Goal: Answer question/provide support: Share knowledge or assist other users

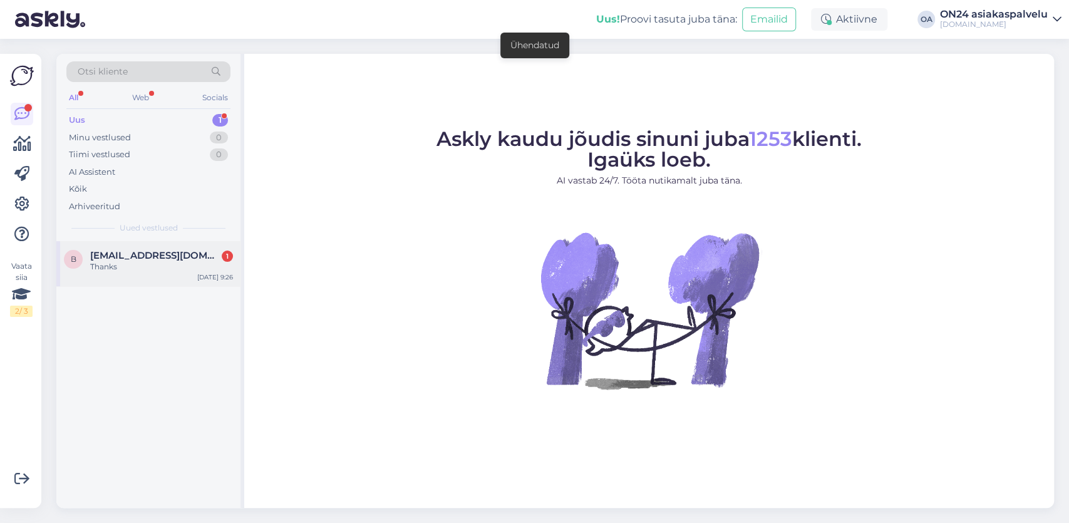
click at [160, 254] on span "[EMAIL_ADDRESS][DOMAIN_NAME]" at bounding box center [155, 255] width 130 height 11
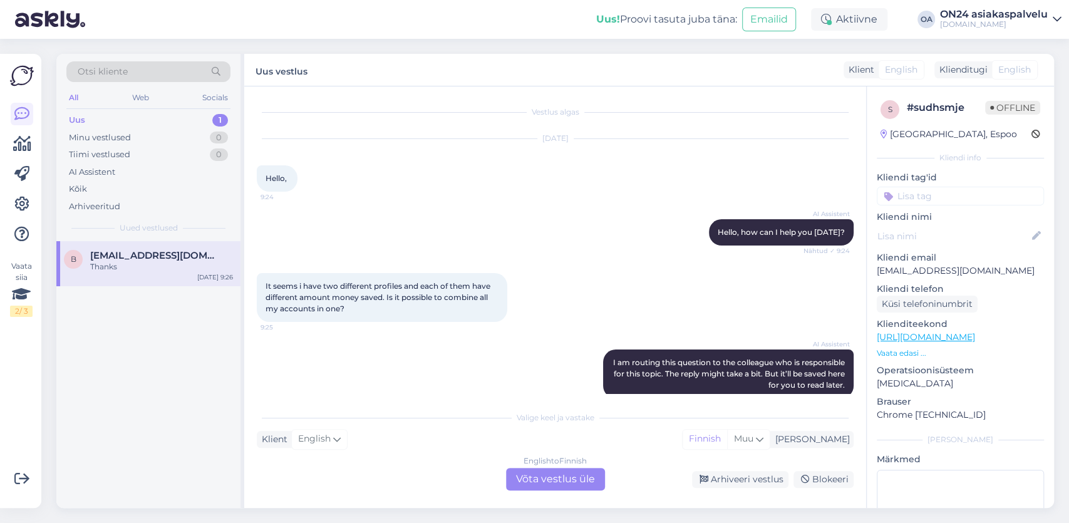
click at [401, 306] on div "It seems i have two different profiles and each of them have different amount m…" at bounding box center [382, 297] width 251 height 49
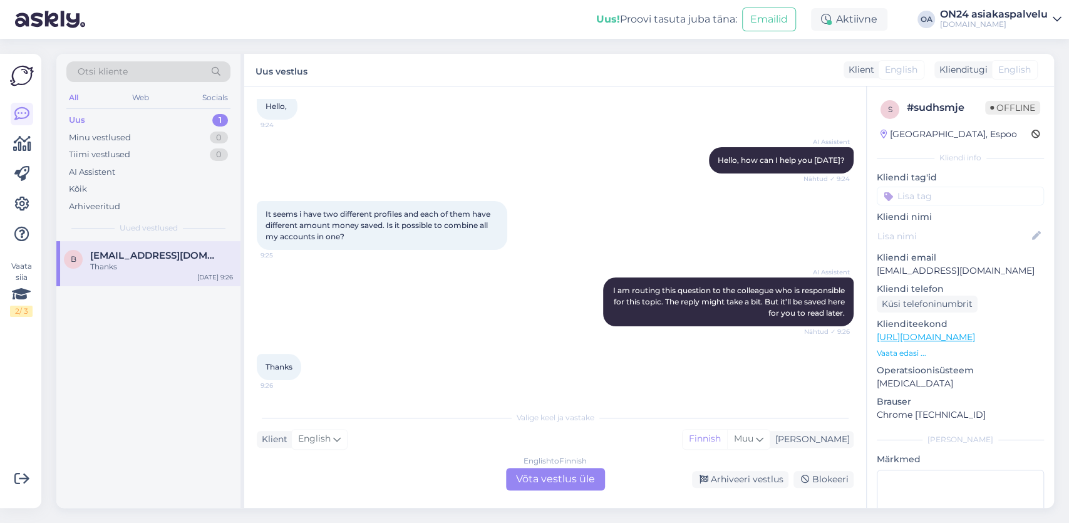
click at [548, 475] on div "English to Finnish Võta vestlus üle" at bounding box center [555, 479] width 99 height 23
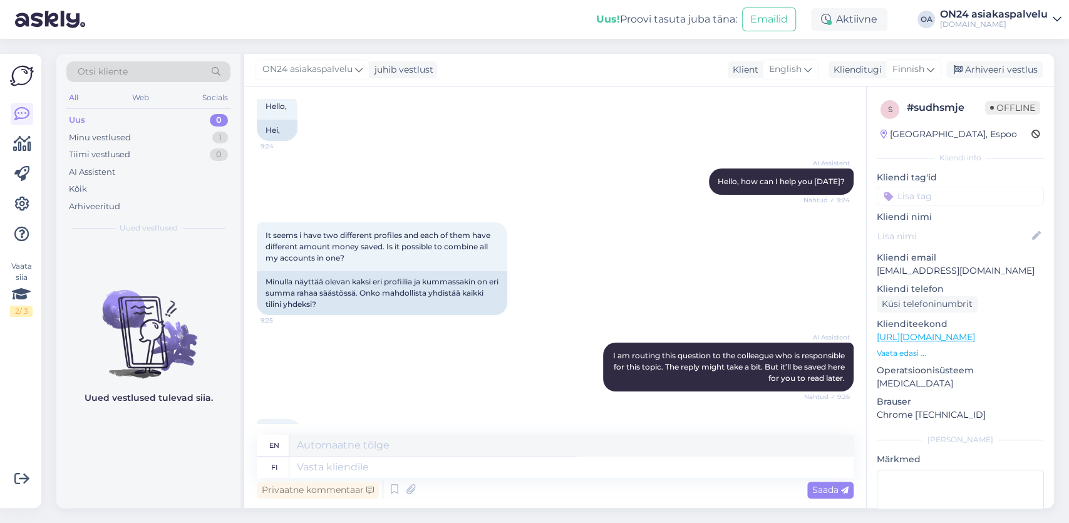
scroll to position [0, 0]
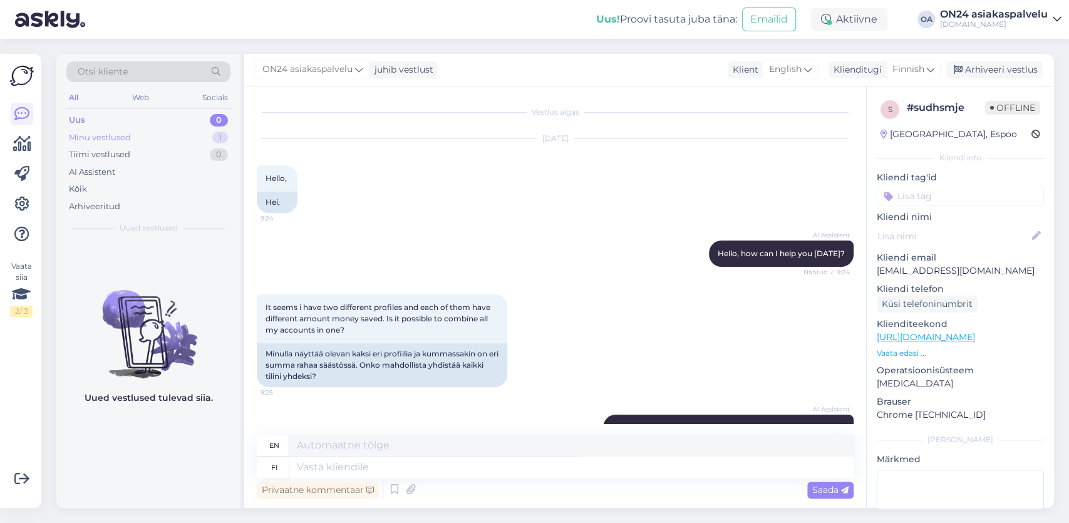
click at [126, 135] on div "Minu vestlused" at bounding box center [100, 138] width 62 height 13
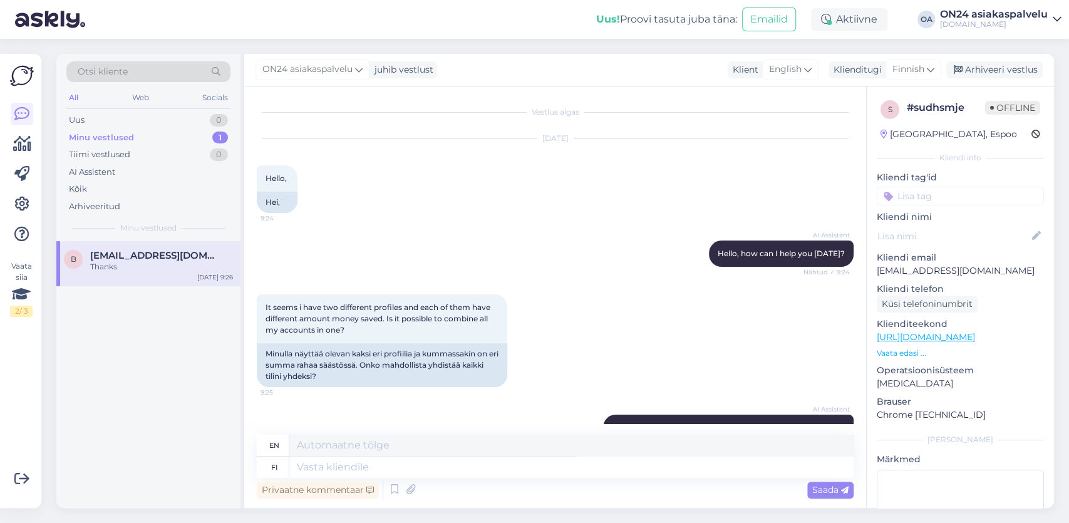
click at [123, 276] on div "B [EMAIL_ADDRESS][DOMAIN_NAME] Thanks [DATE] 9:26" at bounding box center [148, 263] width 184 height 45
drag, startPoint x: 216, startPoint y: 253, endPoint x: 89, endPoint y: 256, distance: 127.2
click at [89, 256] on div "B [EMAIL_ADDRESS][DOMAIN_NAME] Thanks" at bounding box center [148, 261] width 169 height 23
copy span "[EMAIL_ADDRESS][DOMAIN_NAME]"
click at [309, 467] on textarea at bounding box center [571, 467] width 564 height 21
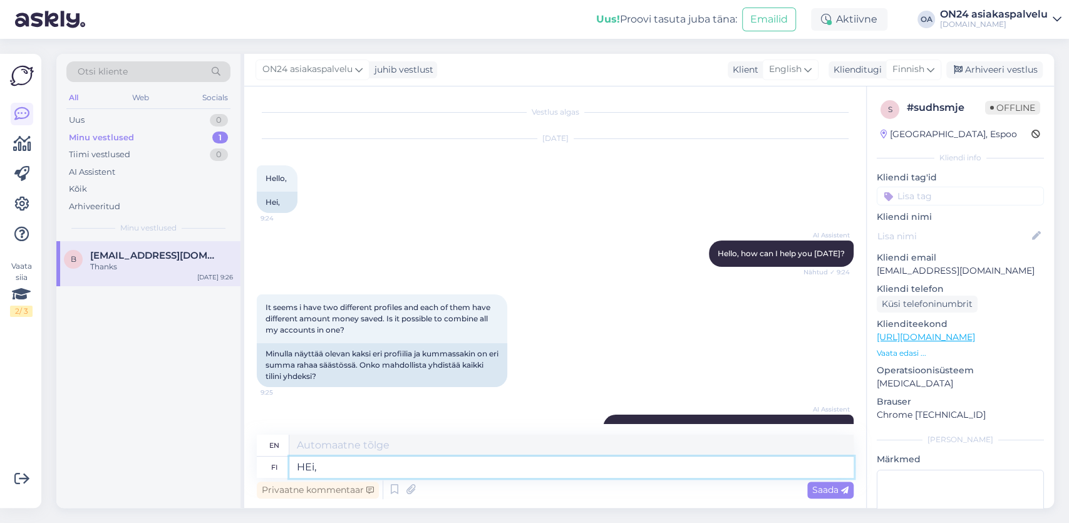
type textarea "HEi,"
type textarea "Hello,"
type textarea "Hei, ON24"
type textarea "Hello, ON24"
type textarea "Hei, ON24 asiakastilejä"
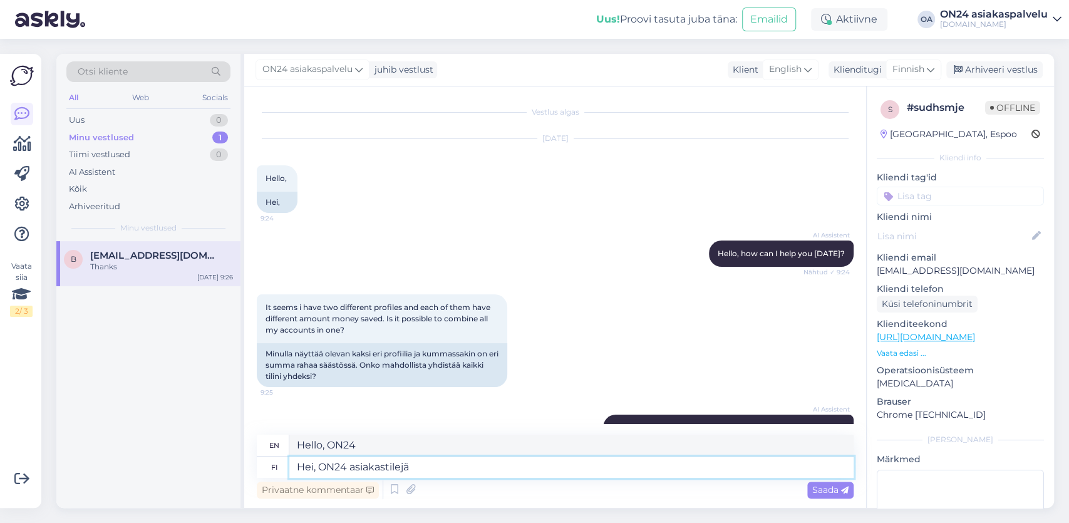
type textarea "Hello, ON24 customer accounts"
type textarea "Hei, ON24 asiakastilejä voi eht"
type textarea "Hi, ON24 customer accounts can"
type textarea "Hei, ON24 asiakastilejä voi ehtojemme muy"
type textarea "Hello, ON24 customer accounts can be used according to our terms and conditions"
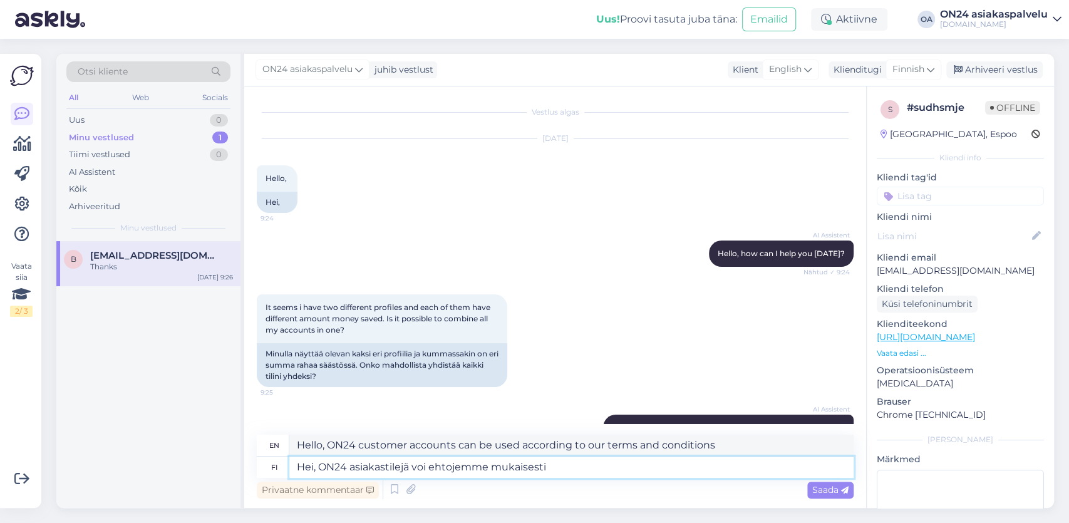
type textarea "Hei, ON24 asiakastilejä voi ehtojemme mukaisesti o"
type textarea "Hi, ON24 customer accounts can be opened according to our terms and conditions"
type textarea "Hei, ON24 asiakastilejä voi ehtojemme mukaisesti olla v"
type textarea "Hi, according to our terms and conditions, you can have multiple ON24 customer …"
type textarea "Hei, ON24 asiakastilejä voi ehtojemme mukaisesti olla vain"
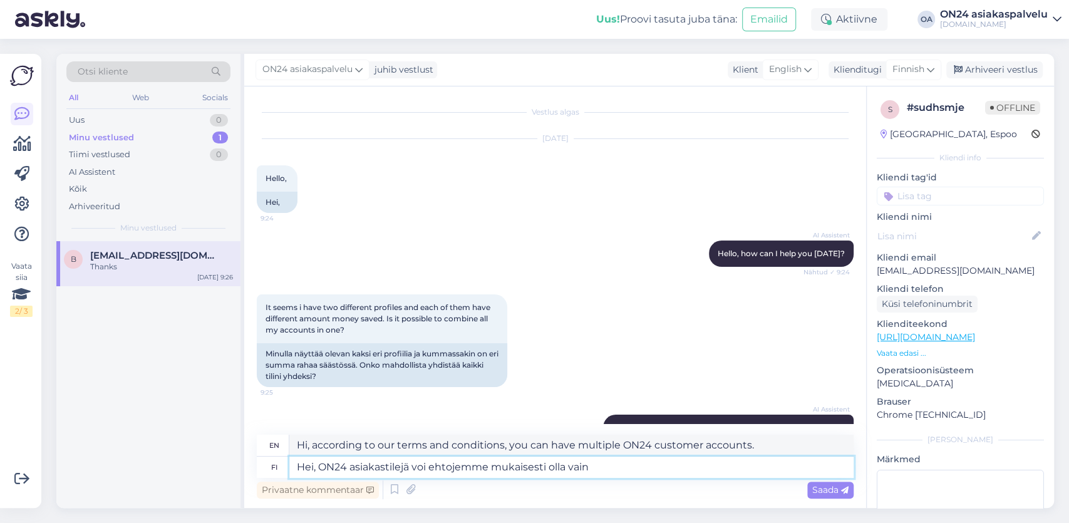
type textarea "Hi, according to our terms and conditions, you can only have one ON24 customer …"
type textarea "Hei, ON24 asiakastilejä voi ehtojemme mukaisesti olla vain yksi."
type textarea "Hello, according to our terms and conditions, you can only have one ON24 custom…"
click at [637, 465] on textarea "Hei, ON24 asiakastilejä voi ehtojemme mukaisesti olla vain yksi." at bounding box center [571, 467] width 564 height 21
paste textarea "[EMAIL_ADDRESS][DOMAIN_NAME]"
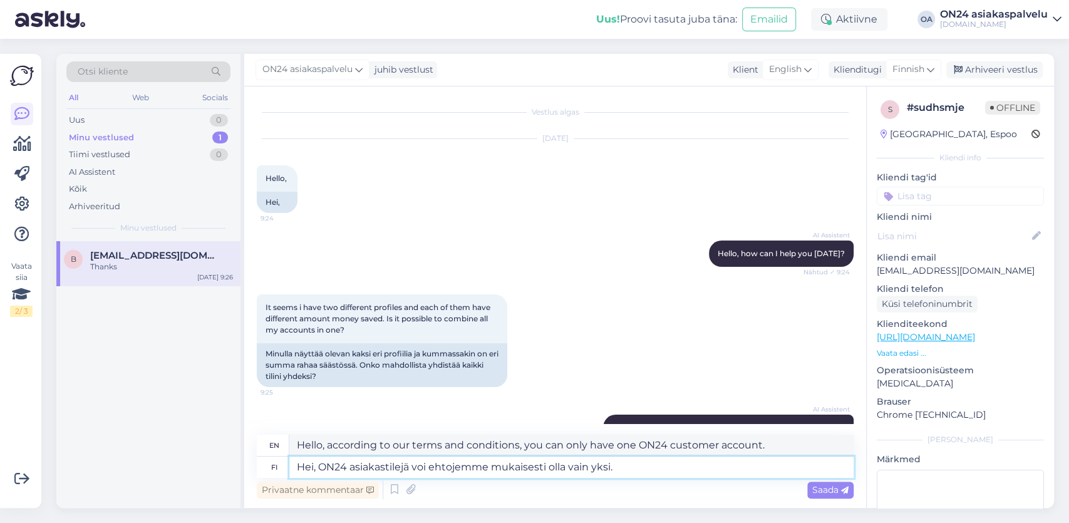
type textarea "Hei, ON24 asiakastilejä voi ehtojemme mukaisesti olla vain yksi. [EMAIL_ADDRESS…"
type textarea "Hi, according to our terms and conditions, you can only have one ON24 customer …"
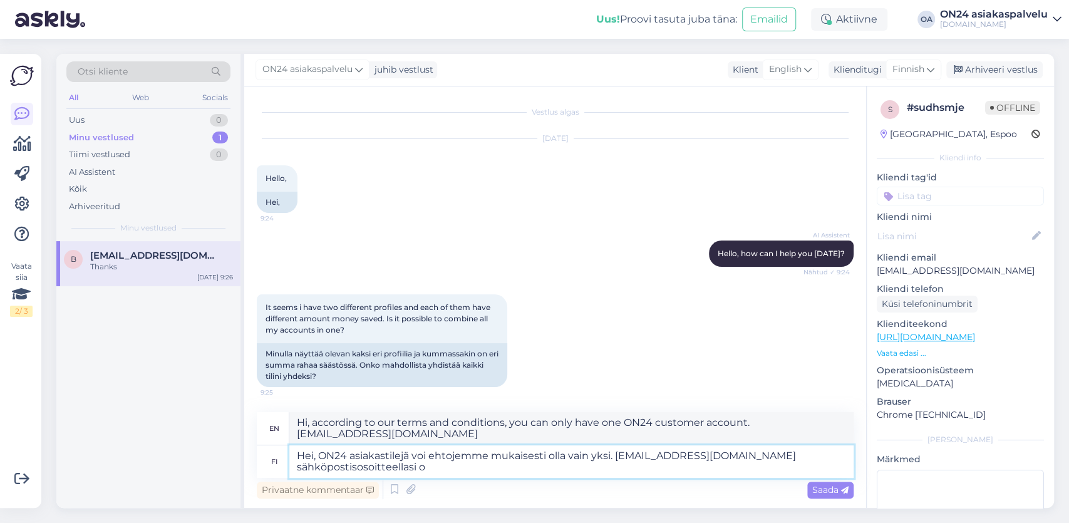
type textarea "Hei, ON24 asiakastilejä voi ehtojemme mukaisesti olla vain yksi. [EMAIL_ADDRESS…"
type textarea "Hi, according to our terms and conditions, you can only have one ON24 customer …"
type textarea "Hei, ON24 asiakastilejä voi ehtojemme mukaisesti olla vain yksi. [EMAIL_ADDRESS…"
type textarea "Hi, according to our terms and conditions, you can only have one ON24 customer …"
type textarea "Hei, ON24 asiakastilejä voi ehtojemme mukaisesti olla vain yksi. [EMAIL_ADDRESS…"
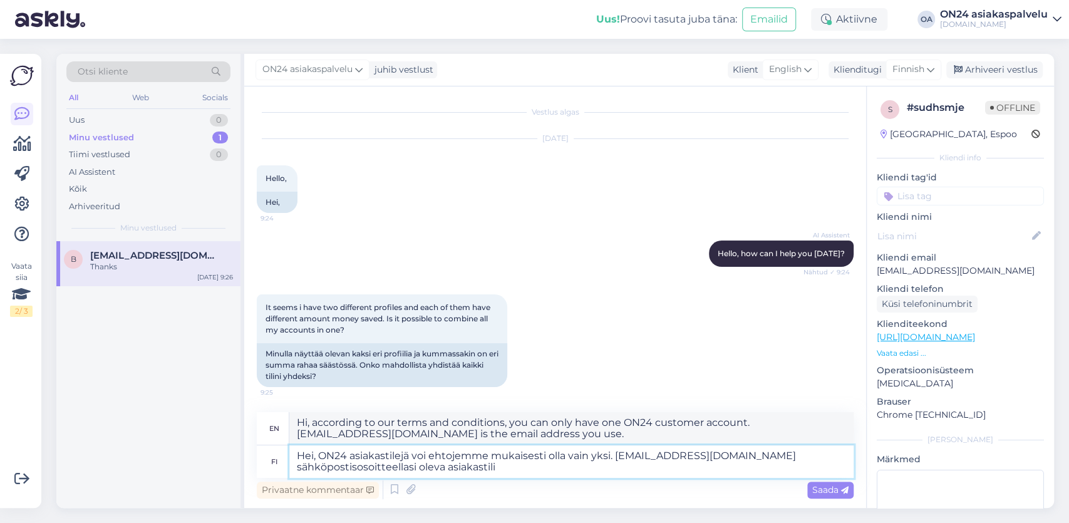
type textarea "Hi, according to our terms and conditions, you can only have one ON24 customer …"
type textarea "Hei, ON24 asiakastilejä voi ehtojemme mukaisesti olla vain yksi. [EMAIL_ADDRESS…"
type textarea "Hi, according to our terms and conditions, you can only have one ON24 customer …"
type textarea "Hei, ON24 asiakastilejä voi ehtojemme mukaisesti olla vain yksi. [EMAIL_ADDRESS…"
type textarea "Hi, according to our terms and conditions, you can only have one ON24 customer …"
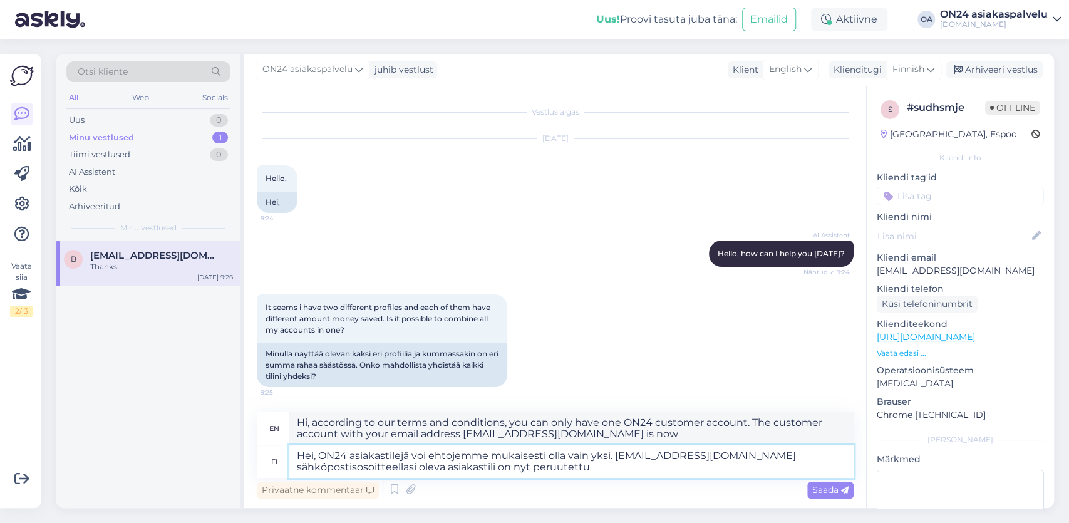
type textarea "Hei, ON24 asiakastilejä voi ehtojemme mukaisesti olla vain yksi. [EMAIL_ADDRESS…"
type textarea "Hi, according to our terms and conditions, you can only have one ON24 customer …"
type textarea "Hei, ON24 asiakastilejä voi ehtojemme mukaisesti olla vain yksi. [EMAIL_ADDRESS…"
type textarea "Hi, according to our terms and conditions, you can only have one ON24 customer …"
type textarea "Hei, ON24 asiakastilejä voi ehtojemme mukaisesti olla vain yksi. [EMAIL_ADDRESS…"
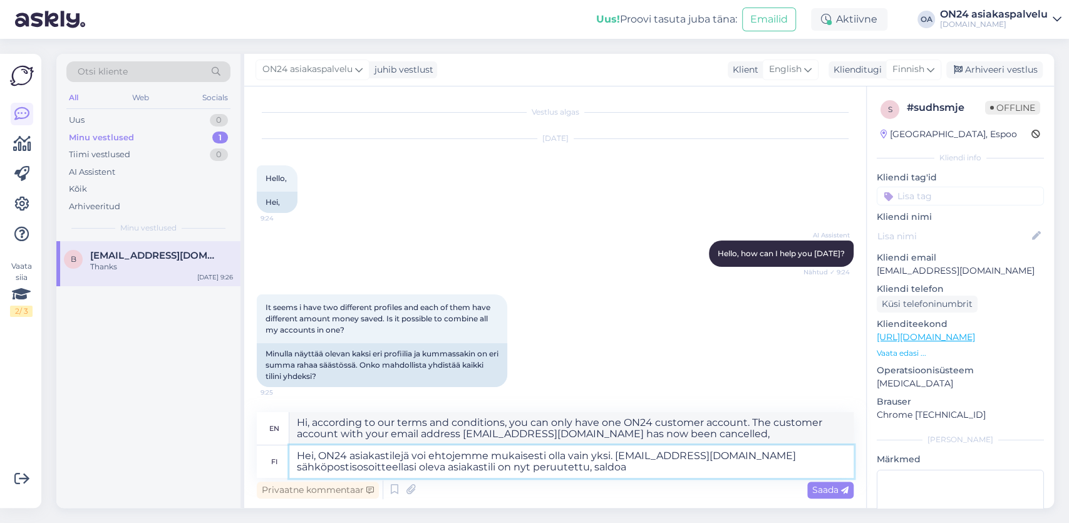
type textarea "Hi, according to our terms and conditions, you can only have one ON24 customer …"
type textarea "Hei, ON24 asiakastilejä voi ehtojemme mukaisesti olla vain yksi. [EMAIL_ADDRESS…"
type textarea "Hi, according to our terms and conditions, you can only have one ON24 customer …"
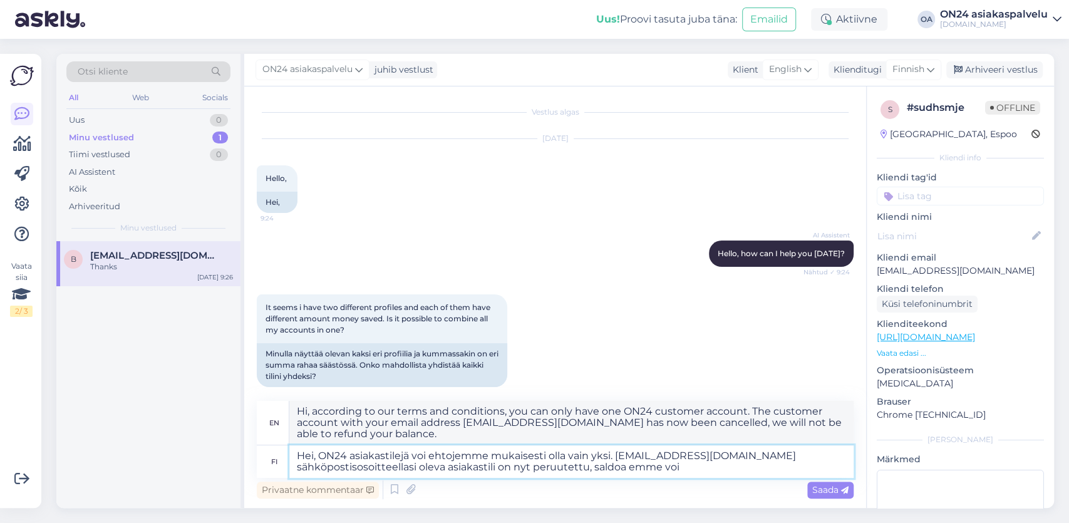
type textarea "Hei, ON24 asiakastilejä voi ehtojemme mukaisesti olla vain yksi. [EMAIL_ADDRESS…"
type textarea "Hi, according to our terms and conditions, you can only have one ON24 customer …"
type textarea "Hei, ON24 asiakastilejä voi ehtojemme mukaisesti olla vain yksi. [EMAIL_ADDRESS…"
type textarea "Hi, according to our terms and conditions, you can only have one ON24 customer …"
type textarea "Hei, ON24 asiakastilejä voi ehtojemme mukaisesti olla vain yksi. [EMAIL_ADDRESS…"
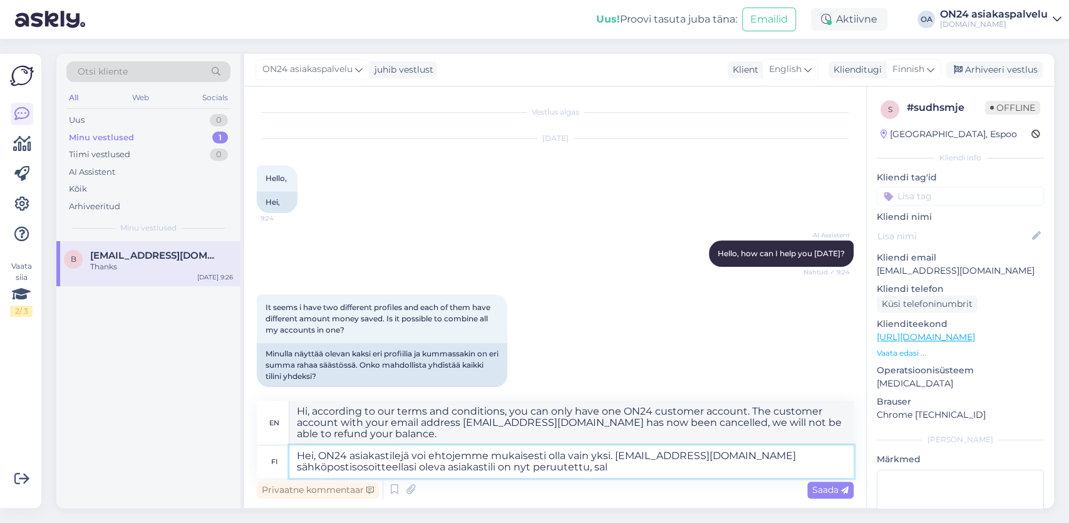
type textarea "Hi, according to our terms and conditions, you can only have one ON24 customer …"
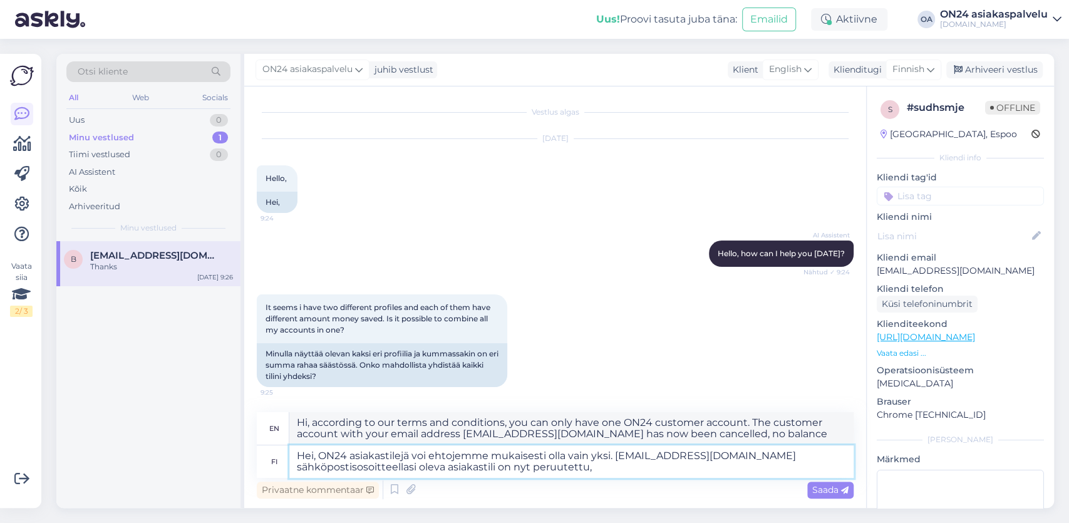
type textarea "Hei, ON24 asiakastilejä voi ehtojemme mukaisesti olla vain yksi. [EMAIL_ADDRESS…"
type textarea "Hi, according to our terms and conditions, you can only have one ON24 customer …"
type textarea "Hei, ON24 asiakastilejä voi ehtojemme mukaisesti olla vain yksi. [EMAIL_ADDRESS…"
type textarea "Hi, according to our terms and conditions, you can only have one ON24 customer …"
type textarea "Hei, ON24 asiakastilejä voi ehtojemme mukaisesti olla vain yksi. [EMAIL_ADDRESS…"
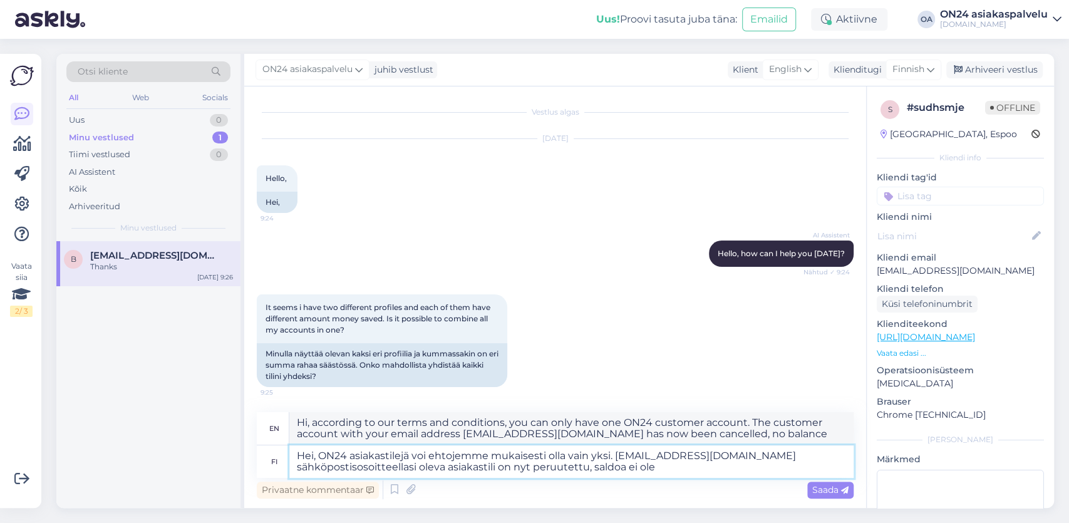
type textarea "Hi, according to our terms and conditions, you can only have one ON24 customer …"
type textarea "Hei, ON24 asiakastilejä voi ehtojemme mukaisesti olla vain yksi. [EMAIL_ADDRESS…"
type textarea "Hi, according to our terms and conditions, you can only have one ON24 customer …"
type textarea "Hei, ON24 asiakastilejä voi ehtojemme mukaisesti olla vain yksi. [EMAIL_ADDRESS…"
type textarea "Hi, according to our terms and conditions, you can only have one ON24 customer …"
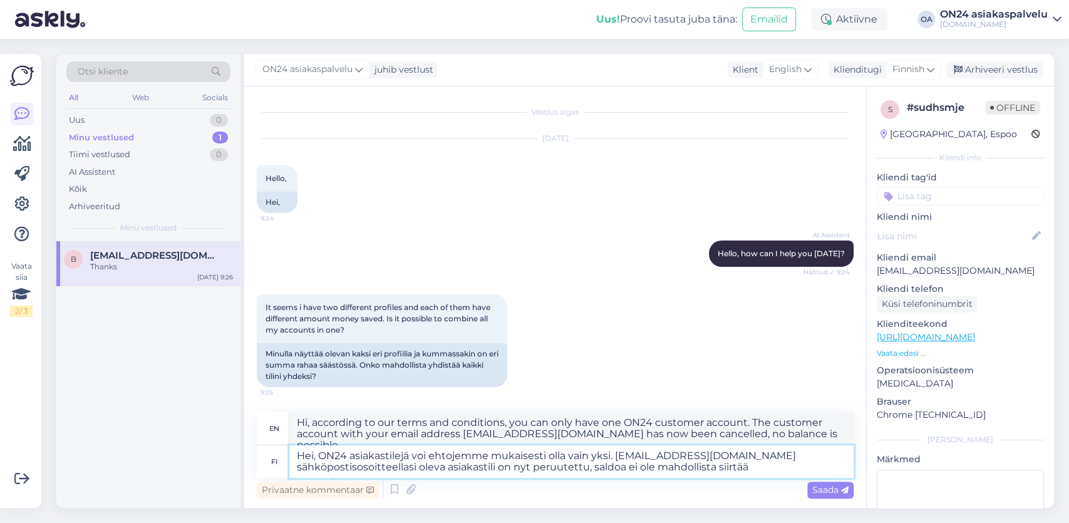
type textarea "Hei, ON24 asiakastilejä voi ehtojemme mukaisesti olla vain yksi. [EMAIL_ADDRESS…"
type textarea "Hi, according to our terms and conditions, you can only have one ON24 customer …"
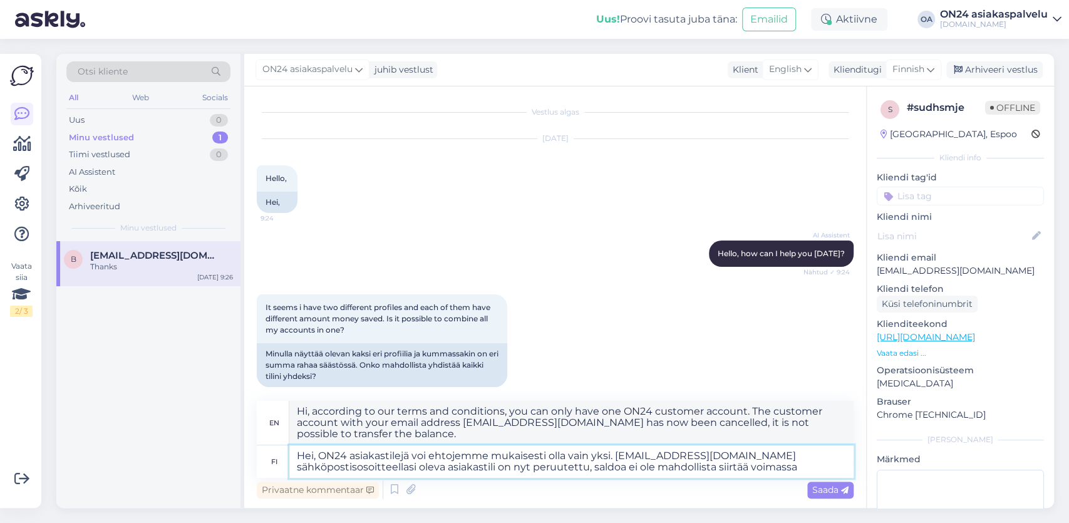
type textarea "Hei, ON24 asiakastilejä voi ehtojemme mukaisesti olla vain yksi. [EMAIL_ADDRESS…"
type textarea "Hi, according to our terms and conditions, you can only have one ON24 customer …"
type textarea "Hei, ON24 asiakastilejä voi ehtojemme mukaisesti olla vain yksi. [EMAIL_ADDRESS…"
type textarea "Hi, according to our terms and conditions, you can only have one ON24 customer …"
type textarea "Hei, ON24 asiakastilejä voi ehtojemme mukaisesti olla vain yksi. [EMAIL_ADDRESS…"
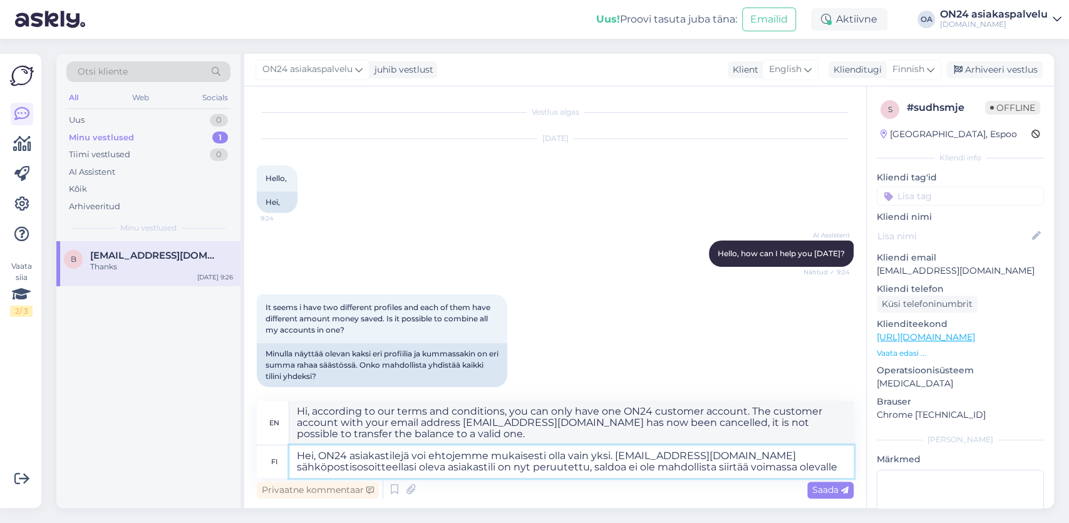
type textarea "Hi, according to our terms and conditions, you can only have one ON24 customer …"
type textarea "Hei, ON24 asiakastilejä voi ehtojemme mukaisesti olla vain yksi. [EMAIL_ADDRESS…"
type textarea "Hi, according to our terms and conditions, you can only have one ON24 customer …"
type textarea "Hei, ON24 asiakastilejä voi ehtojemme mukaisesti olla vain yksi. [EMAIL_ADDRESS…"
type textarea "Hi, according to our terms and conditions, you can only have one ON24 customer …"
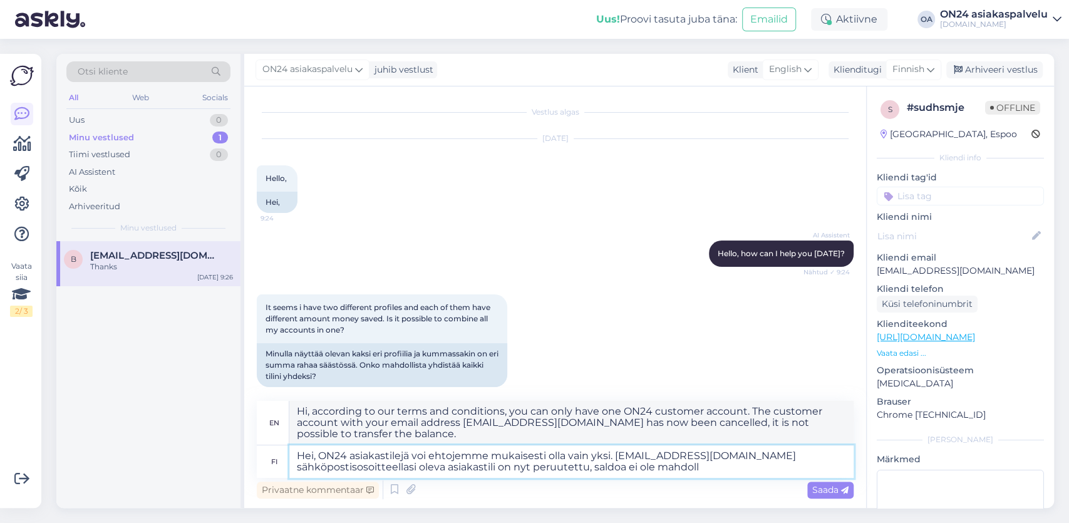
type textarea "Hei, ON24 asiakastilejä voi ehtojemme mukaisesti olla vain yksi. [EMAIL_ADDRESS…"
type textarea "Hi, according to our terms and conditions, you can only have one ON24 customer …"
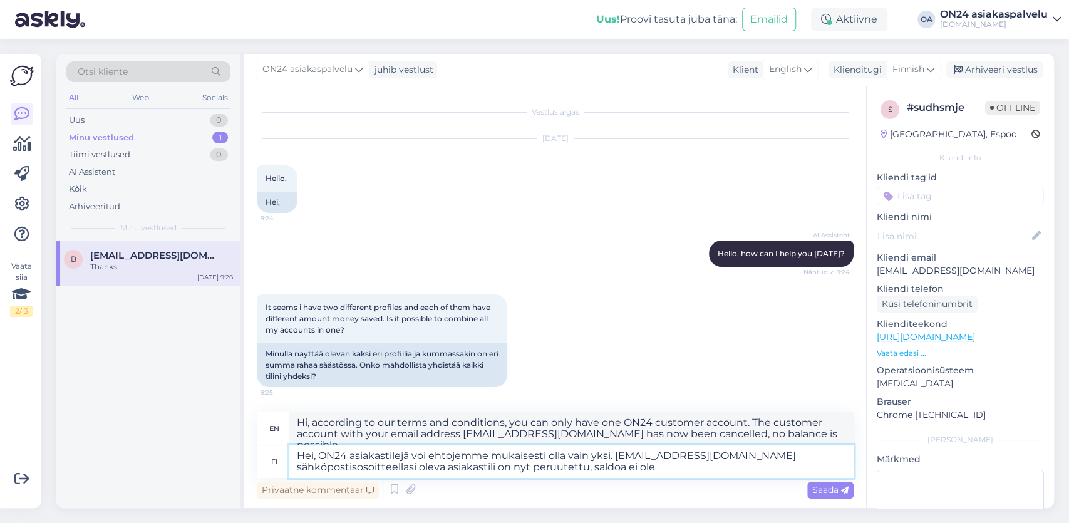
type textarea "Hei, ON24 asiakastilejä voi ehtojemme mukaisesti olla vain yksi. [EMAIL_ADDRESS…"
type textarea "Hi, according to our terms and conditions, you can only have one ON24 customer …"
type textarea "Hei, ON24 asiakastilejä voi ehtojemme mukaisesti olla vain yksi. [EMAIL_ADDRESS…"
type textarea "Hi, according to our terms and conditions, you can only have one ON24 customer …"
type textarea "Hei, ON24 asiakastilejä voi ehtojemme mukaisesti olla vain yksi. [EMAIL_ADDRESS…"
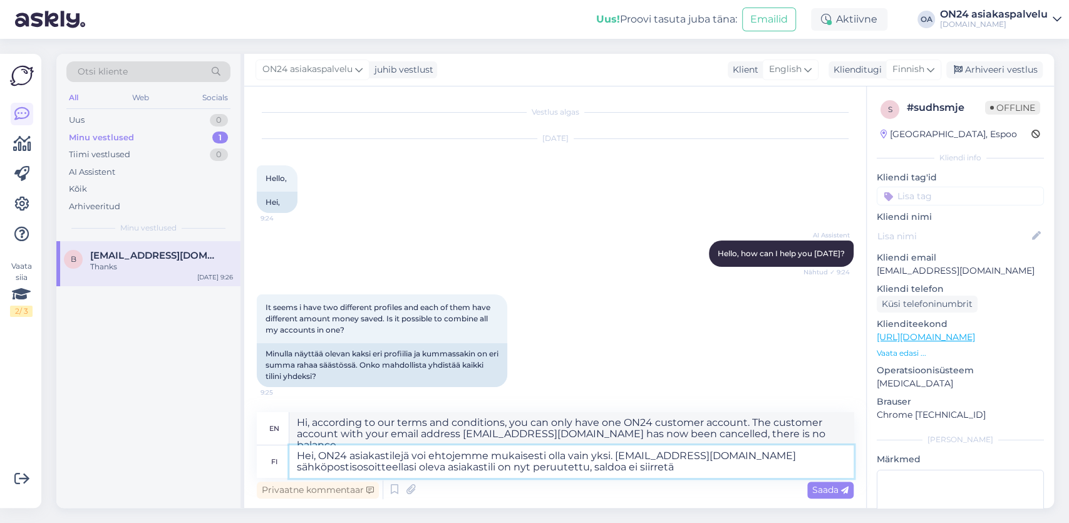
type textarea "Hi, according to our terms and conditions, you can only have one ON24 customer …"
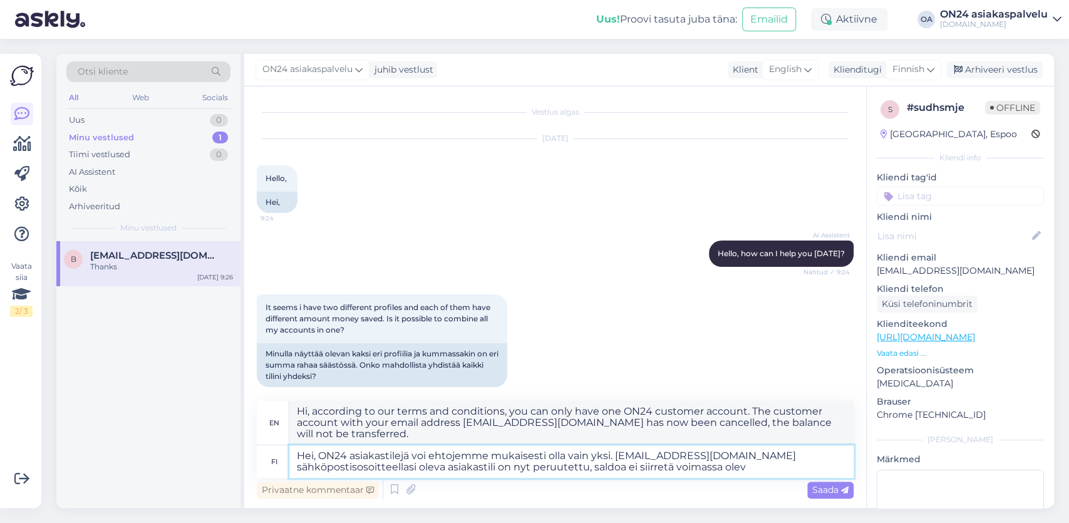
type textarea "Hei, ON24 asiakastilejä voi ehtojemme mukaisesti olla vain yksi. [EMAIL_ADDRESS…"
type textarea "Hi, according to our terms and conditions, you can only have one ON24 customer …"
type textarea "Hei, ON24 asiakastilejä voi ehtojemme mukaisesti olla vain yksi. [EMAIL_ADDRESS…"
type textarea "Hi, according to our terms and conditions, you can only have one ON24 customer …"
type textarea "Hei, ON24 asiakastilejä voi ehtojemme mukaisesti olla vain yksi. [EMAIL_ADDRESS…"
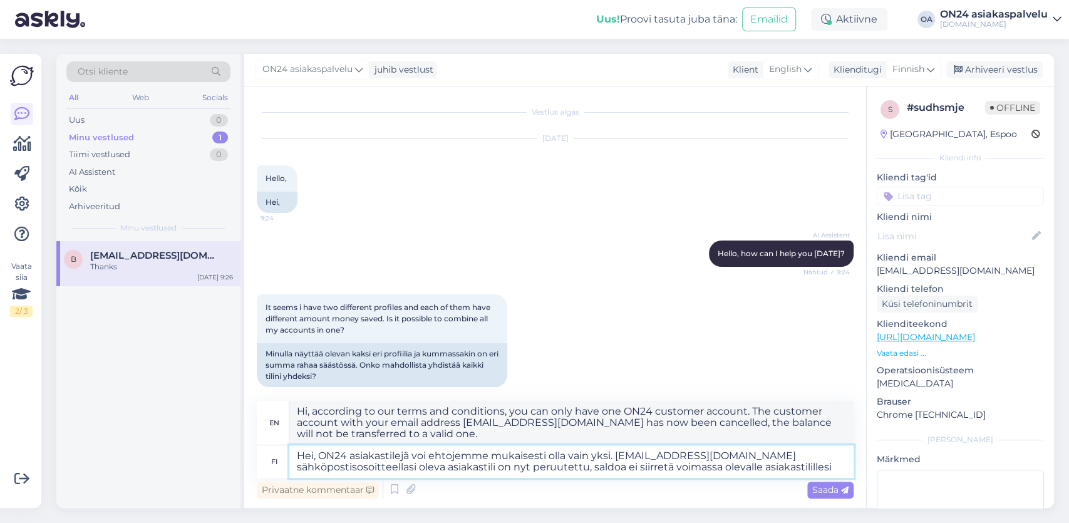
type textarea "Hi, according to our terms and conditions, you can only have one ON24 customer …"
paste textarea "[EMAIL_ADDRESS][DOMAIN_NAME]"
type textarea "Hei, ON24 asiakastilejä voi ehtojemme mukaisesti olla vain yksi. [EMAIL_ADDRESS…"
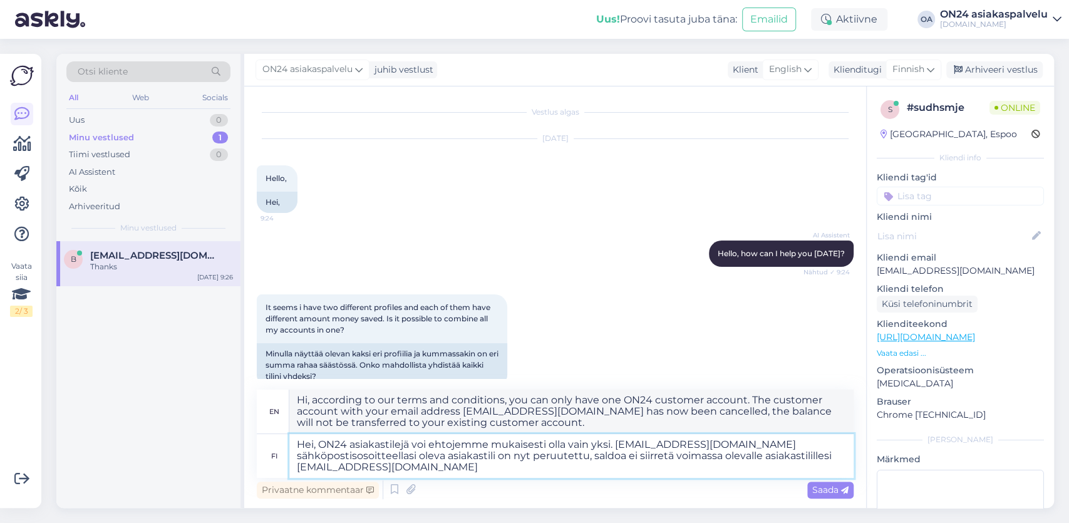
type textarea "Hi, according to our terms and conditions, you can only have one ON24 customer …"
type textarea "Hei, ON24 asiakastilejä voi ehtojemme mukaisesti olla vain yksi. [EMAIL_ADDRESS…"
type textarea "Hi, according to our terms and conditions, you can only have one ON24 customer …"
type textarea "Hei, ON24 asiakastilejä voi ehtojemme mukaisesti olla vain yksi. [EMAIL_ADDRESS…"
type textarea "Hi, according to our terms and conditions, you can only have one ON24 customer …"
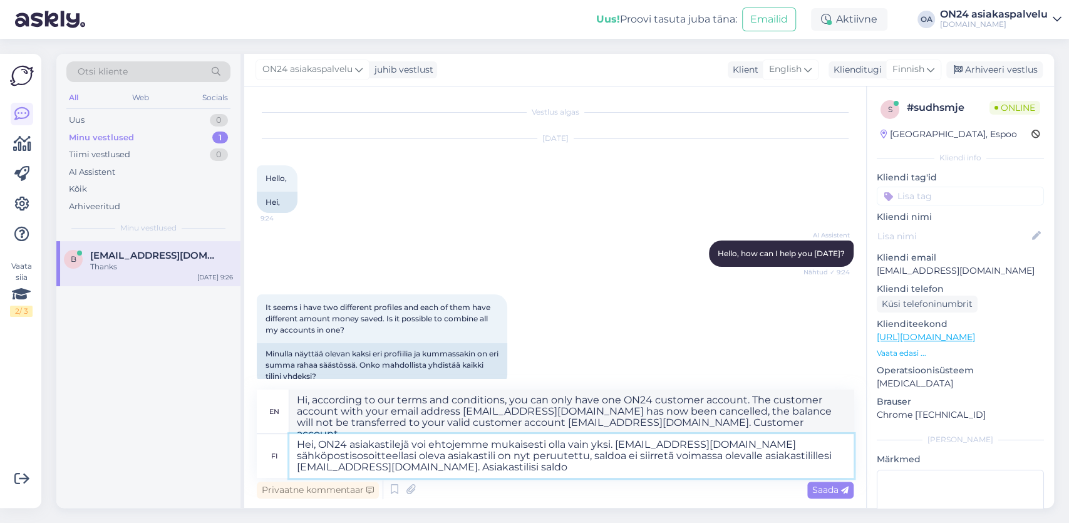
type textarea "Hei, ON24 asiakastilejä voi ehtojemme mukaisesti olla vain yksi. [EMAIL_ADDRESS…"
type textarea "Hi, according to our terms and conditions, you can only have one ON24 customer …"
type textarea "Hei, ON24 asiakastilejä voi ehtojemme mukaisesti olla vain yksi. [EMAIL_ADDRESS…"
type textarea "Hi, according to our terms and conditions, you can only have one ON24 customer …"
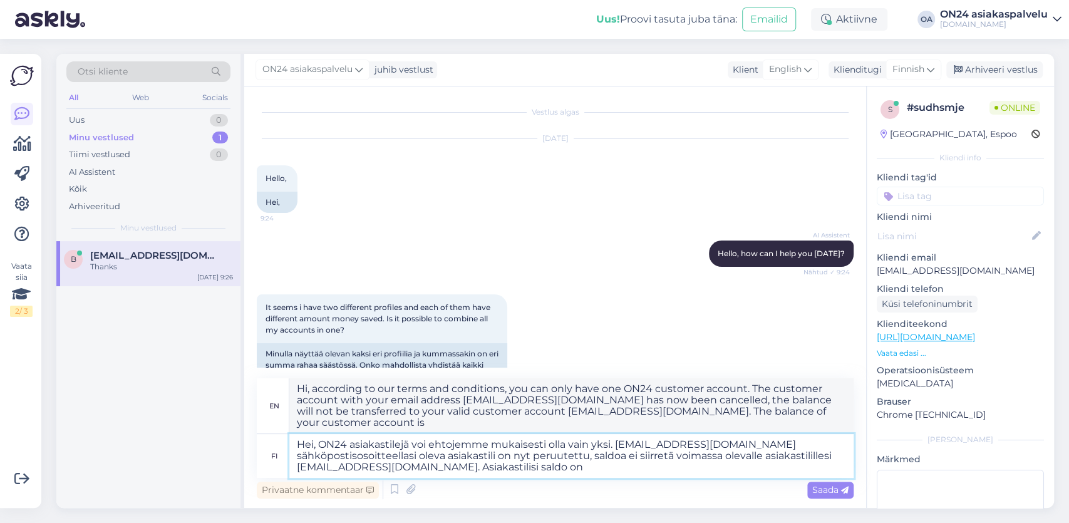
paste textarea "1 189,00"
type textarea "Hei, ON24 asiakastilejä voi ehtojemme mukaisesti olla vain yksi. [EMAIL_ADDRESS…"
type textarea "Hi, according to our terms and conditions, you can only have one ON24 customer …"
type textarea "Hei, ON24 asiakastilejä voi ehtojemme mukaisesti olla vain yksi. [EMAIL_ADDRESS…"
type textarea "Hi, according to our terms and conditions, you can only have one ON24 customer …"
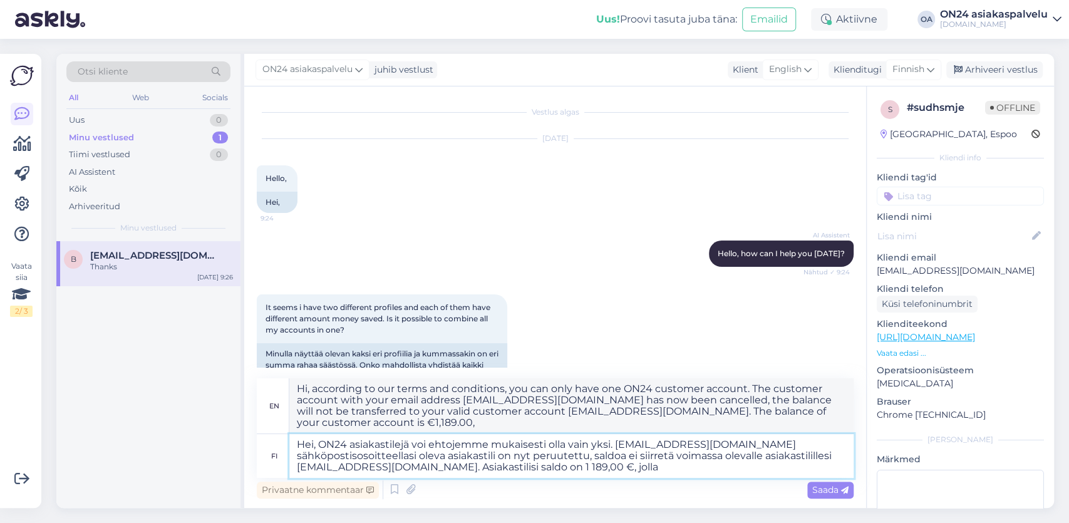
type textarea "Hei, ON24 asiakastilejä voi ehtojemme mukaisesti olla vain yksi. [EMAIL_ADDRESS…"
type textarea "Hi, according to our terms and conditions, you can only have one ON24 customer …"
type textarea "Hei, ON24 asiakastilejä voi ehtojemme mukaisesti olla vain yksi. [EMAIL_ADDRESS…"
type textarea "Hi, according to our terms and conditions, you can only have one ON24 customer …"
type textarea "Hei, ON24 asiakastilejä voi ehtojemme mukaisesti olla vain yksi. [EMAIL_ADDRESS…"
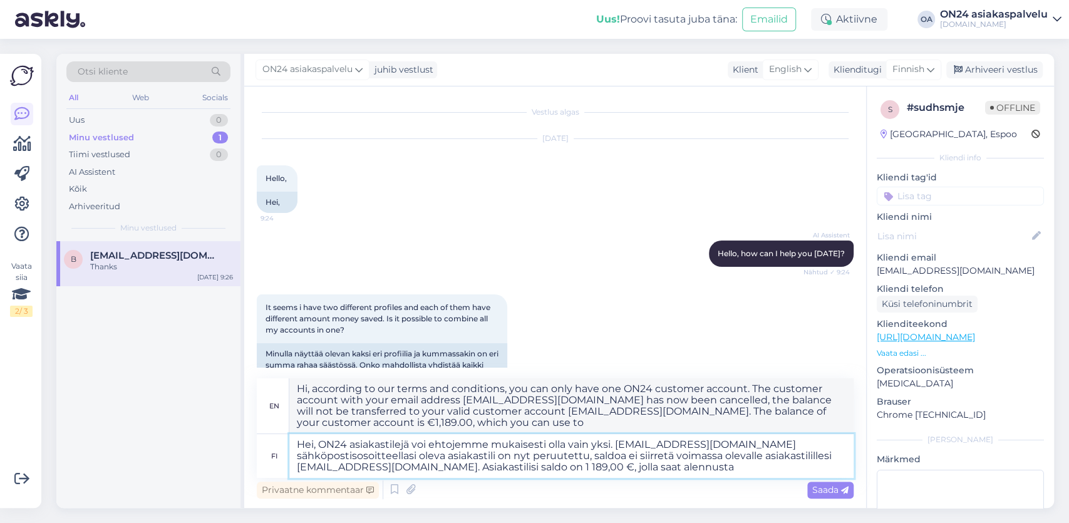
type textarea "Hi, according to our terms and conditions, you can only have one ON24 customer …"
type textarea "Hei, ON24 asiakastilejä voi ehtojemme mukaisesti olla vain yksi. [EMAIL_ADDRESS…"
type textarea "Hi, according to our terms and conditions, you can only have one ON24 customer …"
type textarea "Hei, ON24 asiakastilejä voi ehtojemme mukaisesti olla vain yksi. [EMAIL_ADDRESS…"
type textarea "Hi, according to our terms and conditions, you can only have one ON24 customer …"
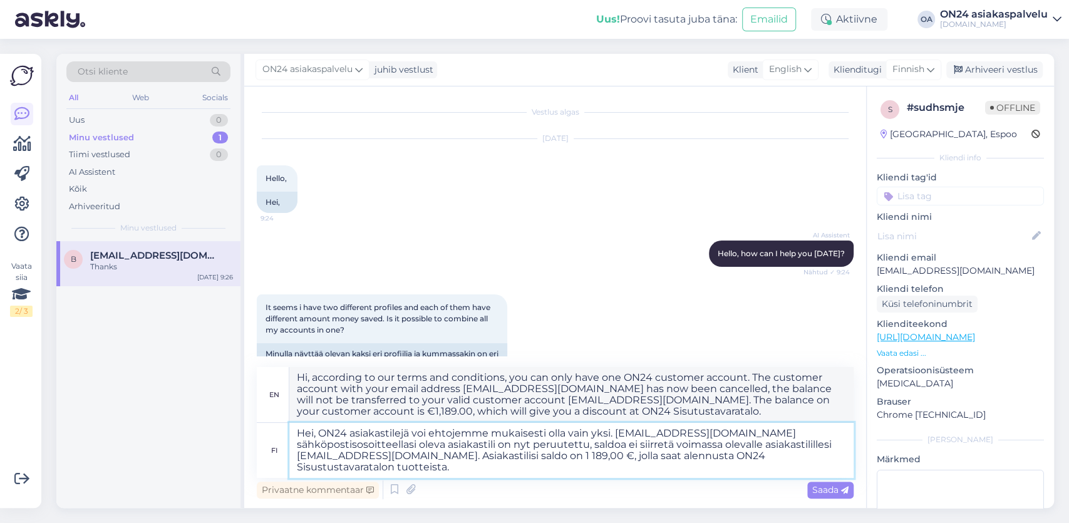
type textarea "Hei, ON24 asiakastilejä voi ehtojemme mukaisesti olla vain yksi. [EMAIL_ADDRESS…"
type textarea "Hi, according to our terms and conditions, you can only have one ON24 customer …"
type textarea "Hei, ON24 asiakastilejä voi ehtojemme mukaisesti olla vain yksi. [EMAIL_ADDRESS…"
type textarea "Hi, according to our terms and conditions, you can only have one ON24 customer …"
type textarea "Hei, ON24 asiakastilejä voi ehtojemme mukaisesti olla vain yksi. [EMAIL_ADDRESS…"
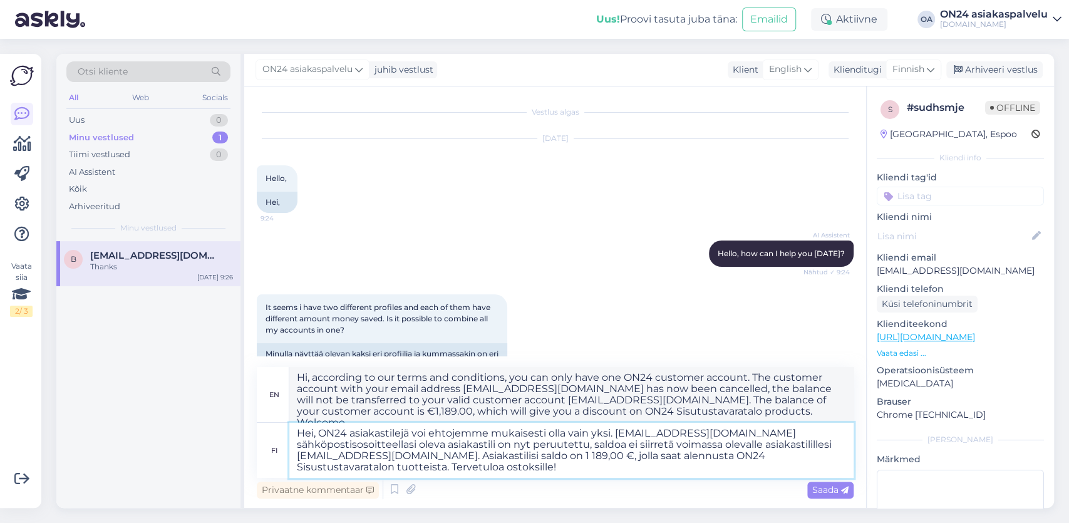
type textarea "Hi, according to our terms and conditions, you can only have one ON24 customer …"
type textarea "Hei, ON24 asiakastilejä voi ehtojemme mukaisesti olla vain yksi. [EMAIL_ADDRESS…"
click at [837, 493] on span "Saada" at bounding box center [830, 489] width 36 height 11
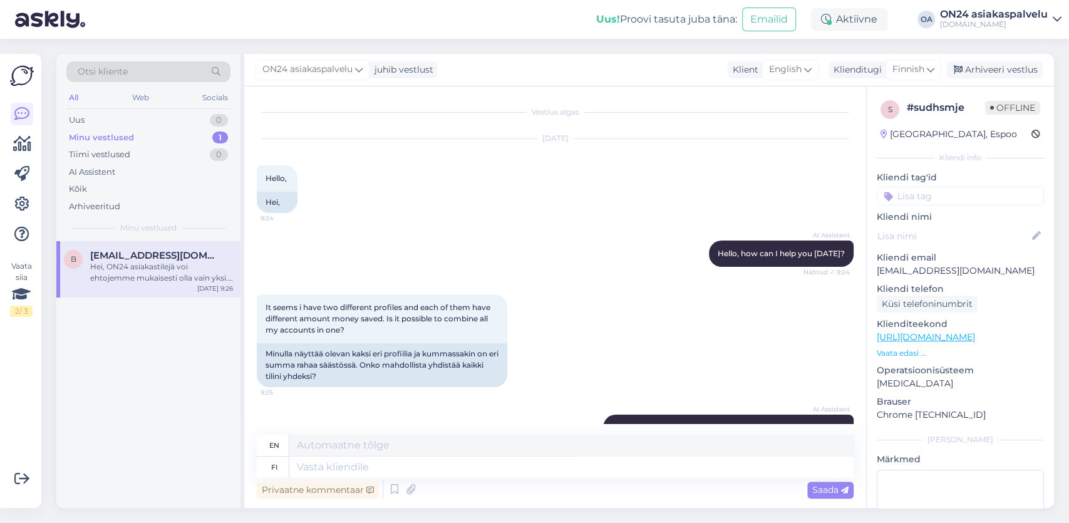
scroll to position [339, 0]
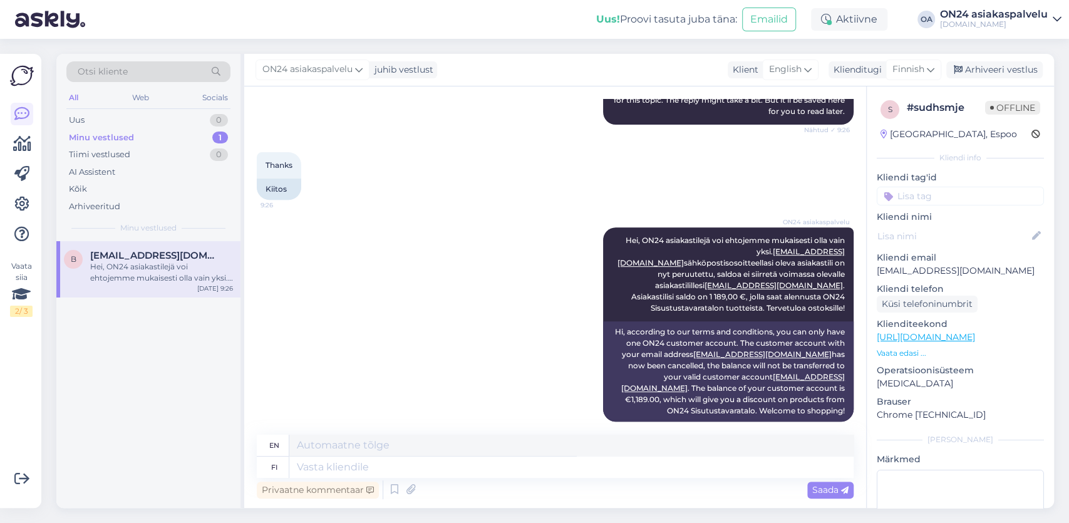
click at [156, 276] on div "Hei, ON24 asiakastilejä voi ehtojemme mukaisesti olla vain yksi. [EMAIL_ADDRESS…" at bounding box center [161, 272] width 143 height 23
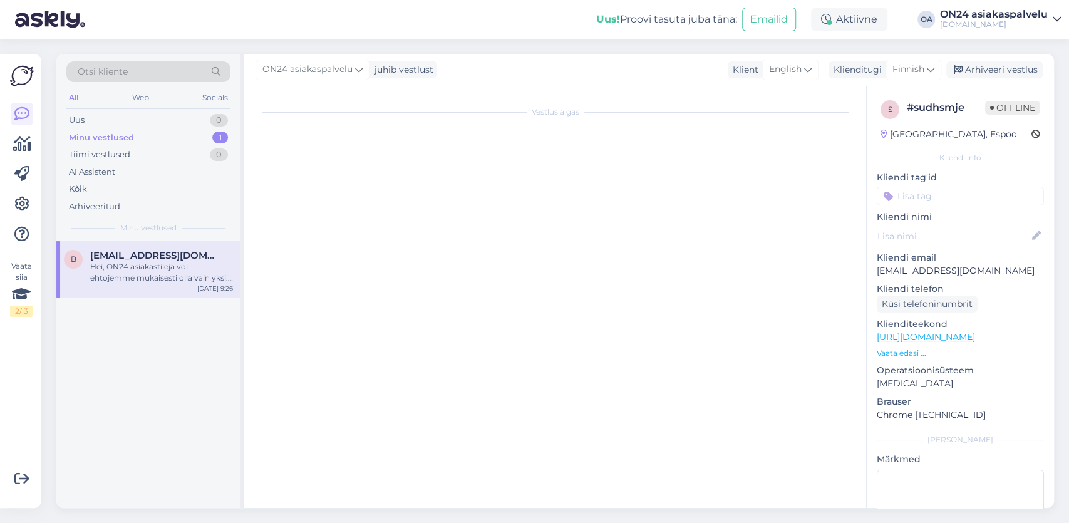
scroll to position [0, 0]
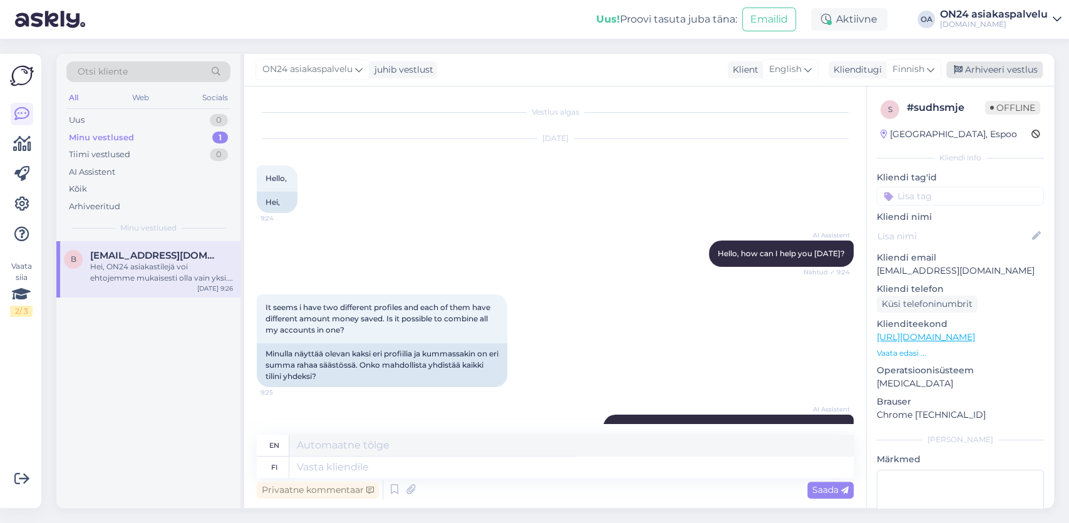
click at [1003, 68] on div "Arhiveeri vestlus" at bounding box center [994, 69] width 96 height 17
